Goal: Transaction & Acquisition: Obtain resource

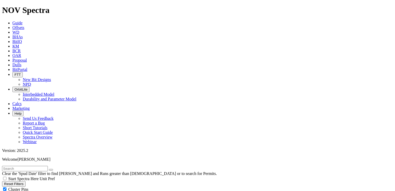
scroll to position [78, 0]
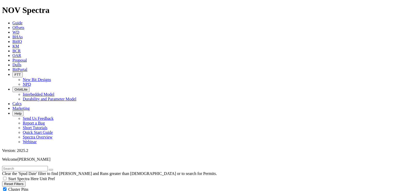
type input "[DATE]"
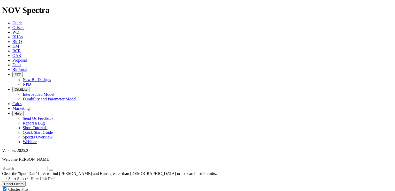
type input "[DATE]"
